Goal: Information Seeking & Learning: Check status

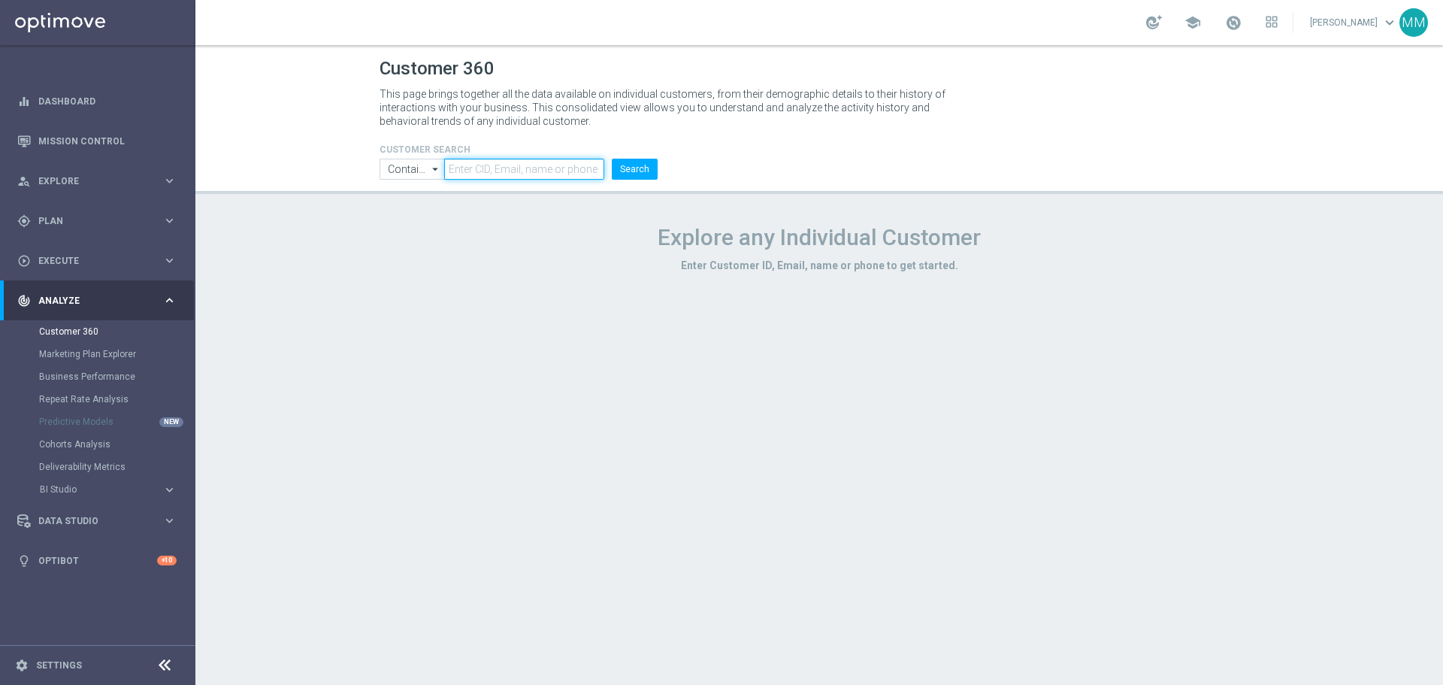
click at [579, 168] on input "text" at bounding box center [524, 169] width 160 height 21
paste input "1002648"
type input "1002648"
click at [653, 168] on button "Search" at bounding box center [635, 169] width 46 height 21
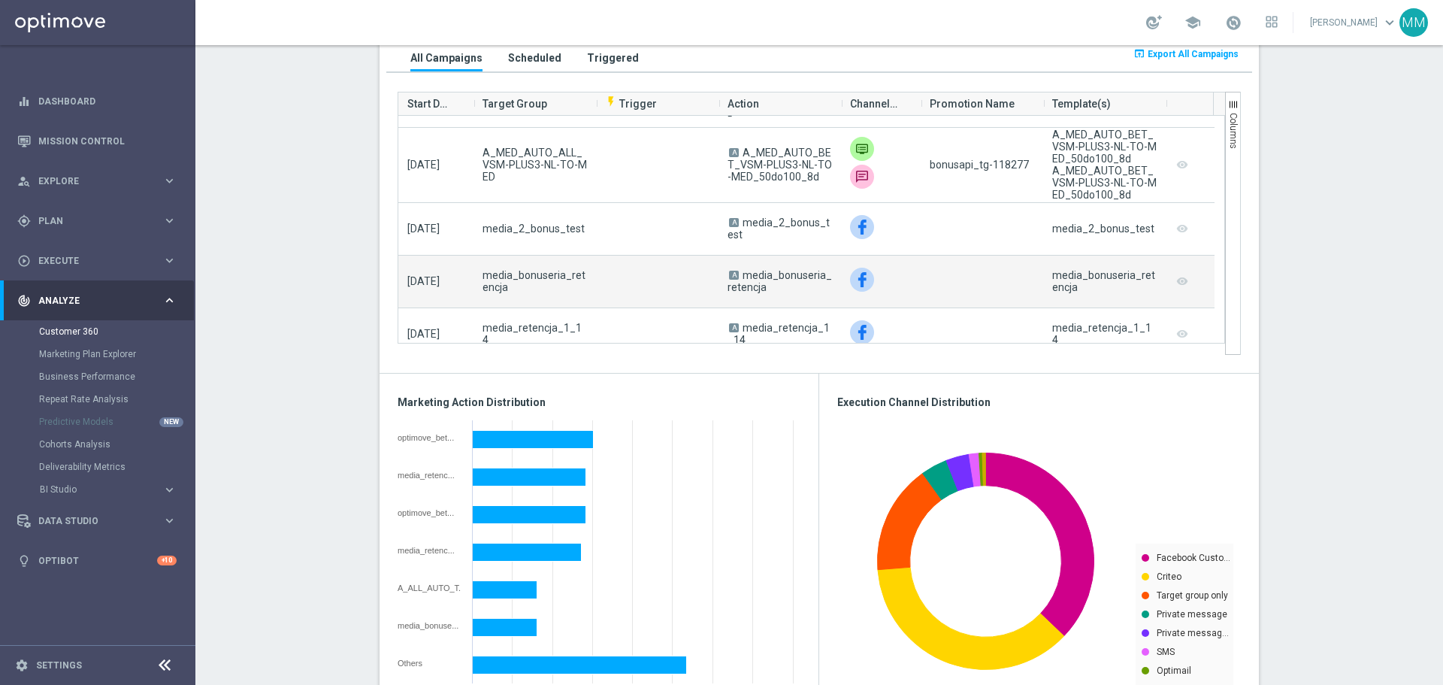
scroll to position [451, 0]
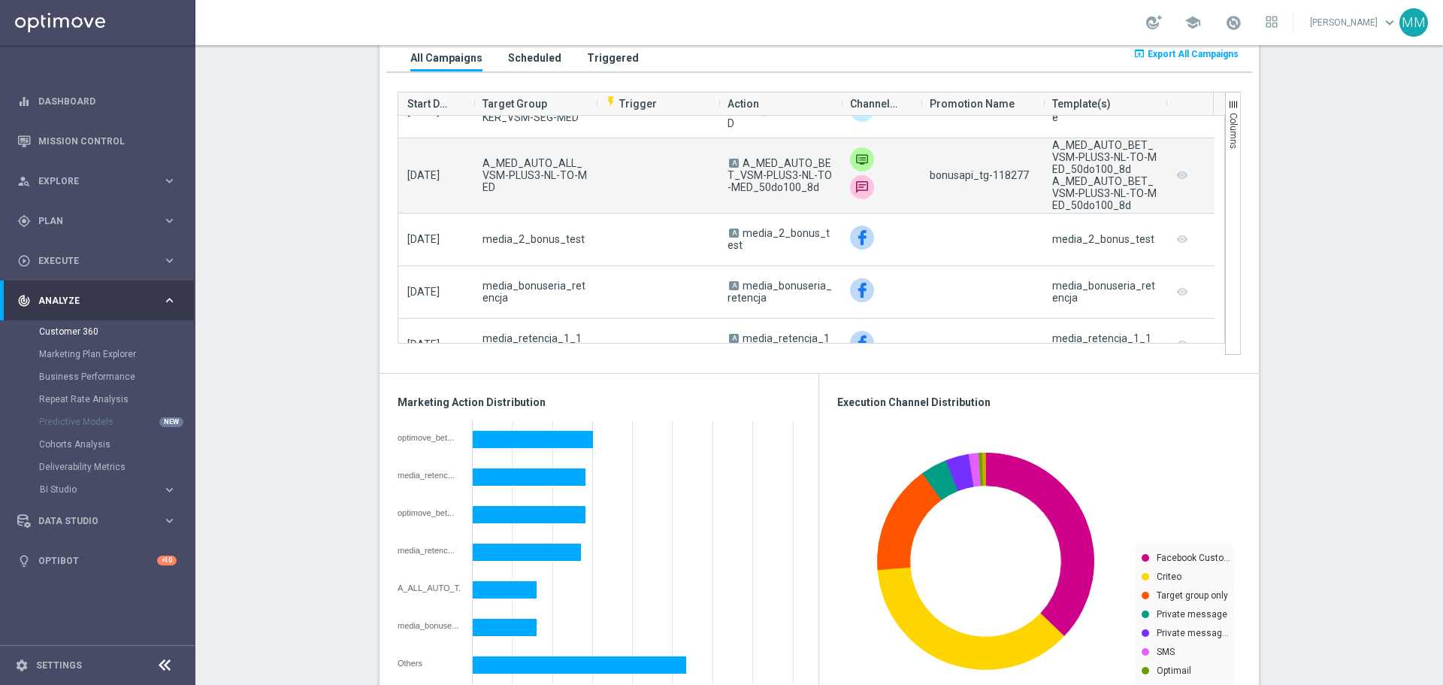
click at [1006, 177] on span "bonusapi_tg-118277" at bounding box center [978, 175] width 99 height 12
copy span "118277"
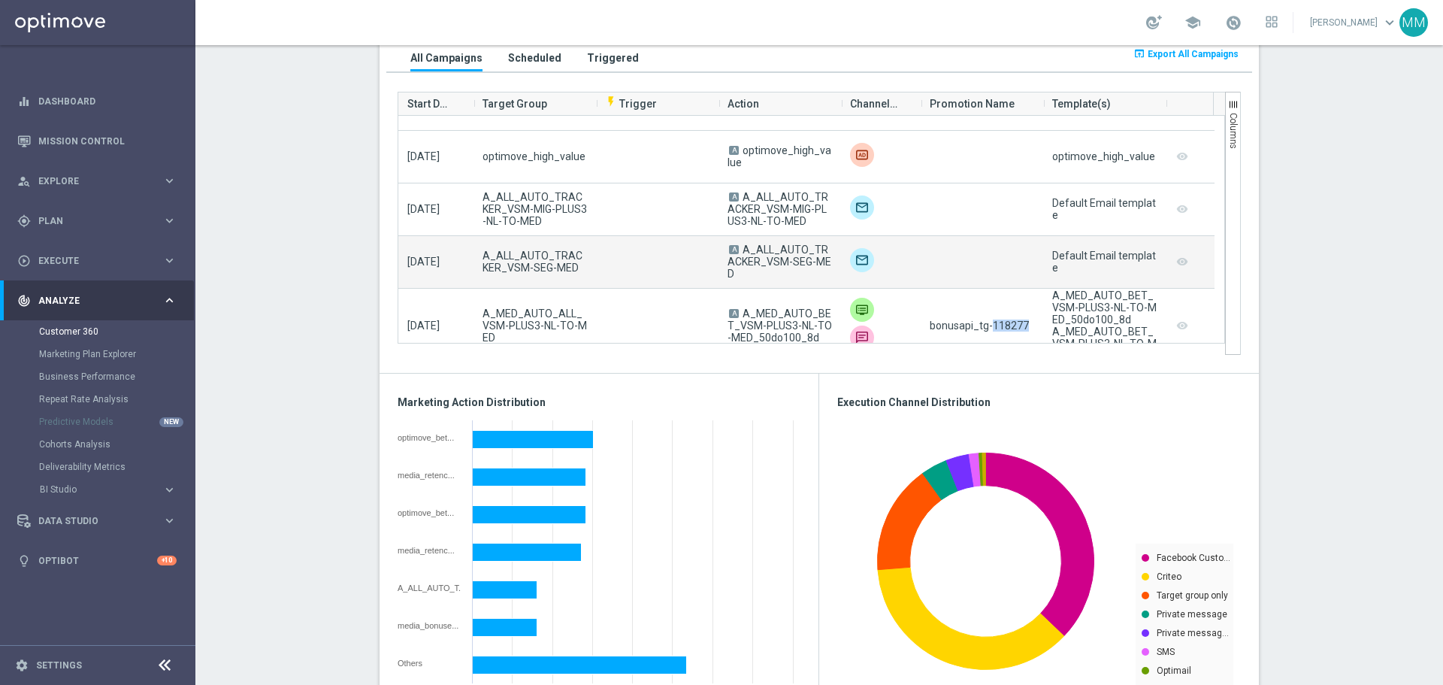
scroll to position [376, 0]
